Goal: Transaction & Acquisition: Purchase product/service

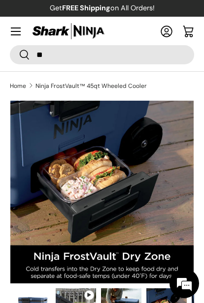
scroll to position [0, 561]
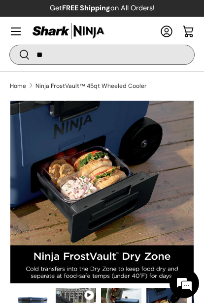
click at [44, 52] on input "**" at bounding box center [102, 54] width 184 height 19
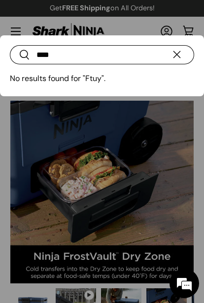
type input "****"
click at [100, 129] on div at bounding box center [102, 151] width 204 height 303
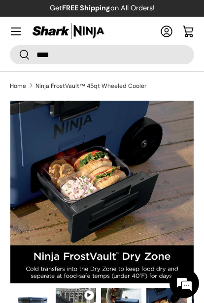
click at [77, 209] on div "Gallery Viewer" at bounding box center [101, 192] width 183 height 183
click at [74, 89] on link "Ninja FrostVault™ 45qt Wheeled Cooler" at bounding box center [90, 86] width 111 height 6
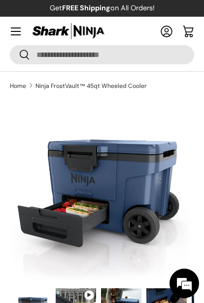
click at [72, 133] on div "Gallery Viewer" at bounding box center [101, 192] width 183 height 183
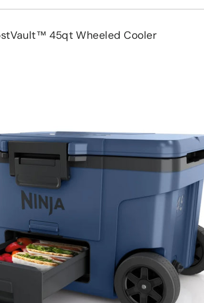
click at [100, 142] on div "Gallery Viewer" at bounding box center [101, 192] width 183 height 183
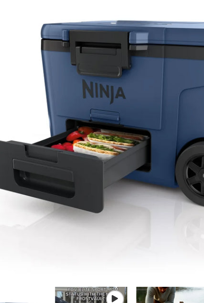
click at [41, 101] on div "Gallery Viewer" at bounding box center [101, 192] width 183 height 183
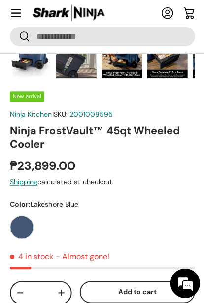
scroll to position [272, 0]
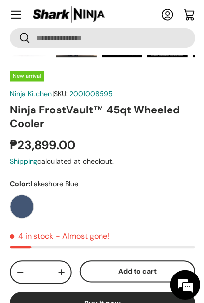
click at [83, 90] on link "2001008595" at bounding box center [90, 93] width 43 height 9
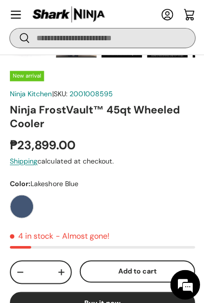
click at [140, 31] on input "Search" at bounding box center [102, 37] width 184 height 19
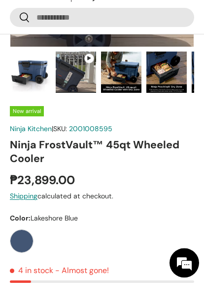
scroll to position [269, 0]
